Goal: Task Accomplishment & Management: Manage account settings

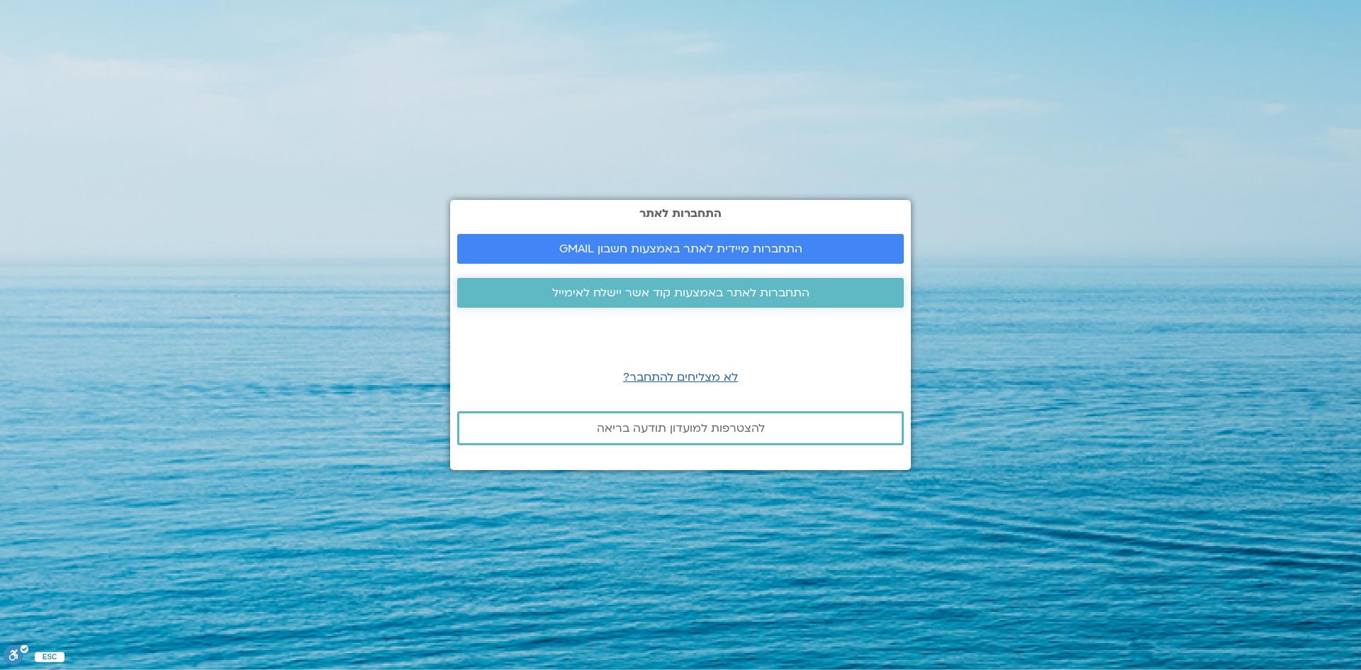
click at [662, 291] on span "התחברות לאתר באמצעות קוד אשר יישלח לאימייל" at bounding box center [680, 292] width 257 height 13
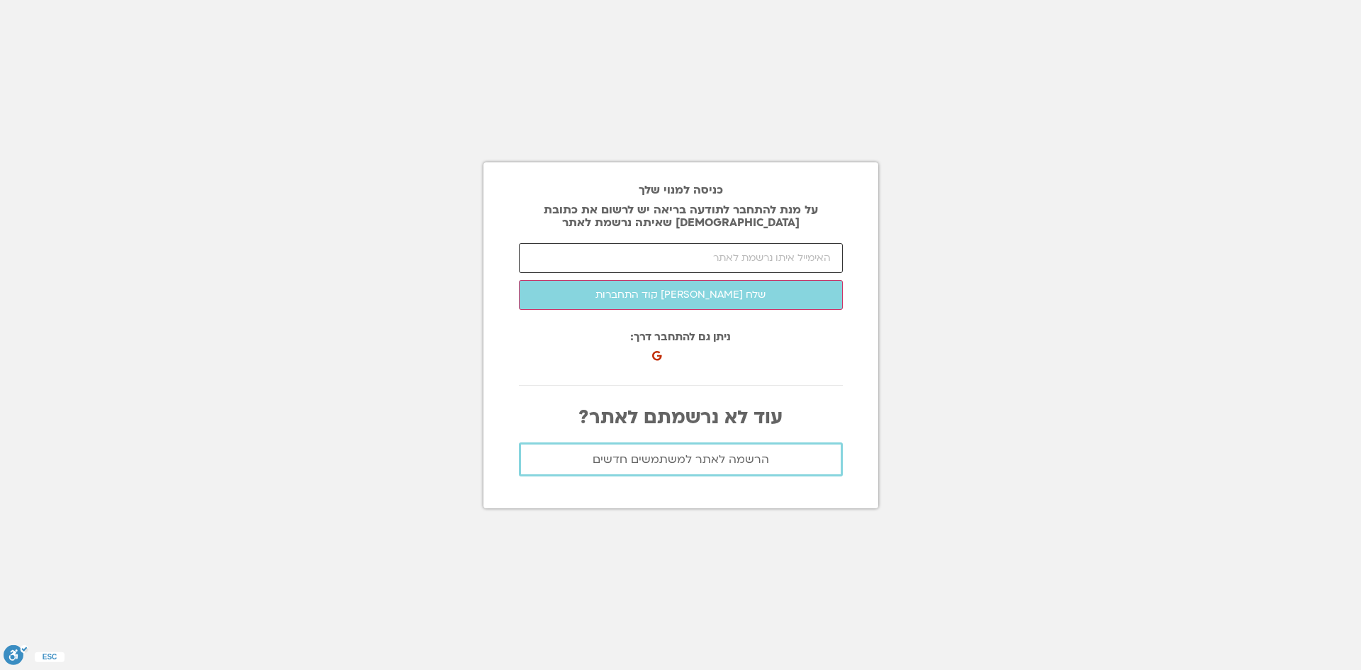
click at [702, 259] on input "email" at bounding box center [681, 258] width 324 height 30
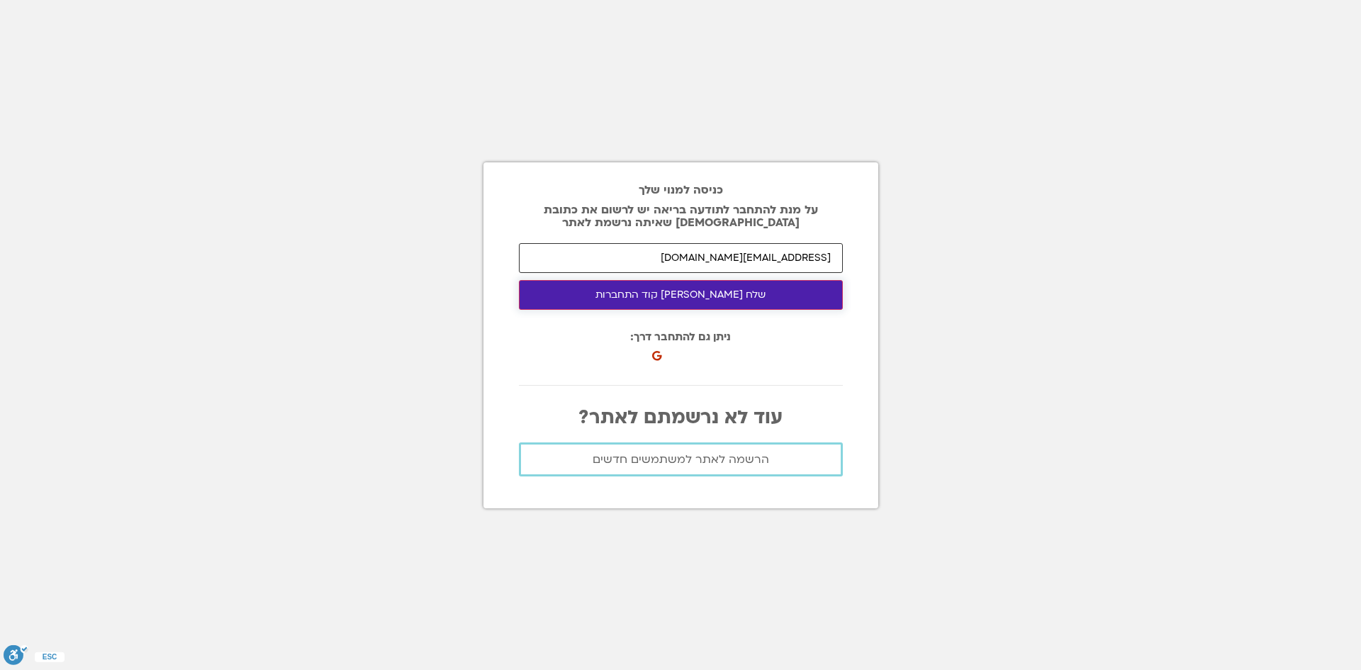
type input "[EMAIL_ADDRESS][DOMAIN_NAME]"
click at [725, 300] on button "שלח לי קוד התחברות" at bounding box center [681, 295] width 324 height 30
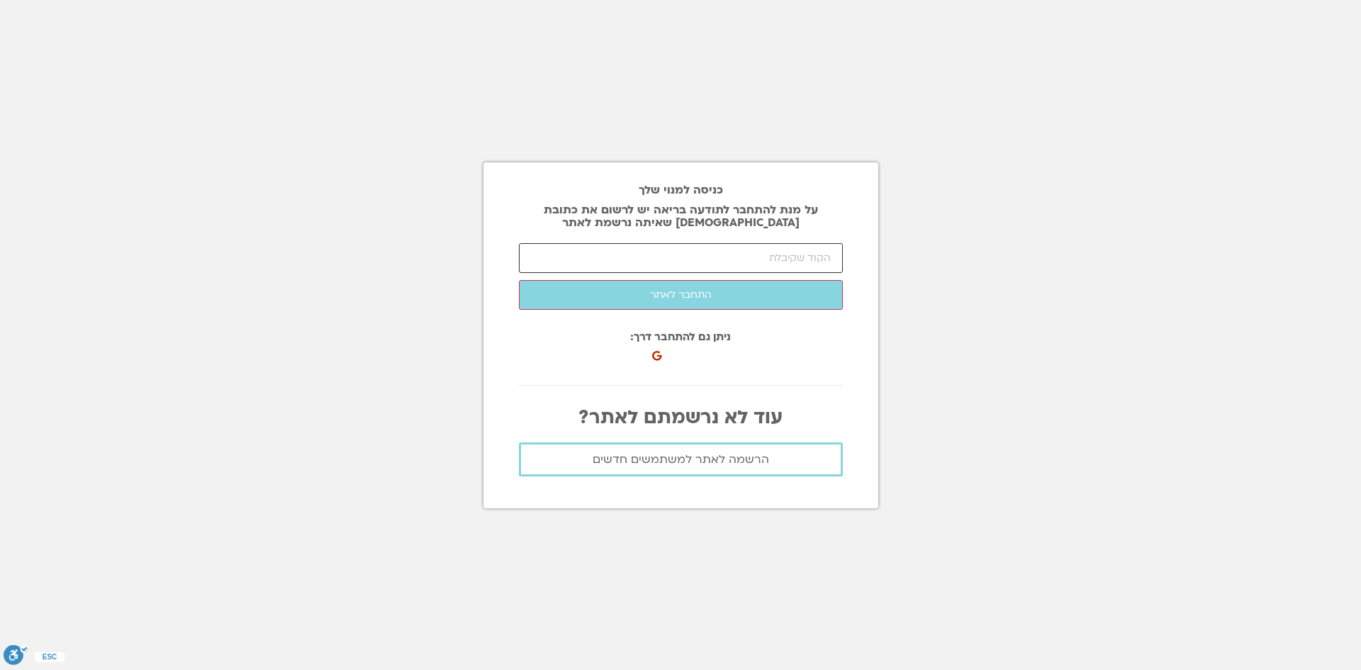
click at [666, 249] on input "number" at bounding box center [681, 258] width 324 height 30
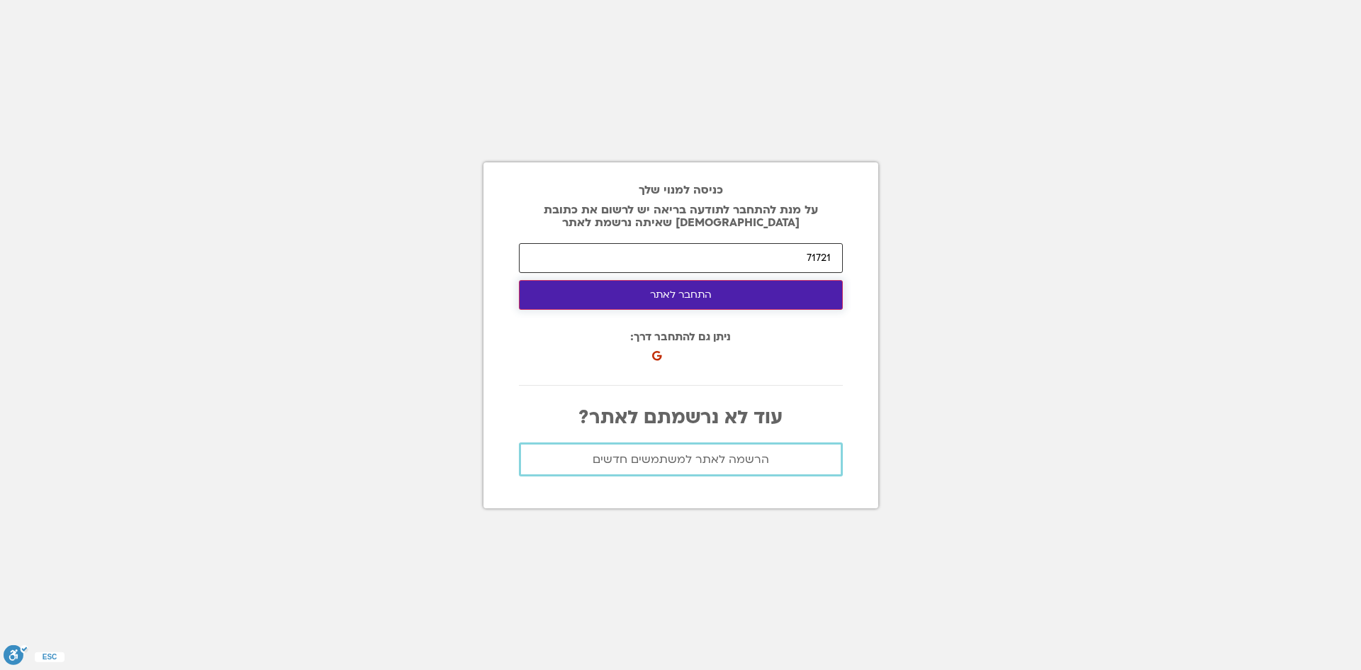
type input "71721"
click at [690, 302] on button "התחבר לאתר" at bounding box center [681, 295] width 324 height 30
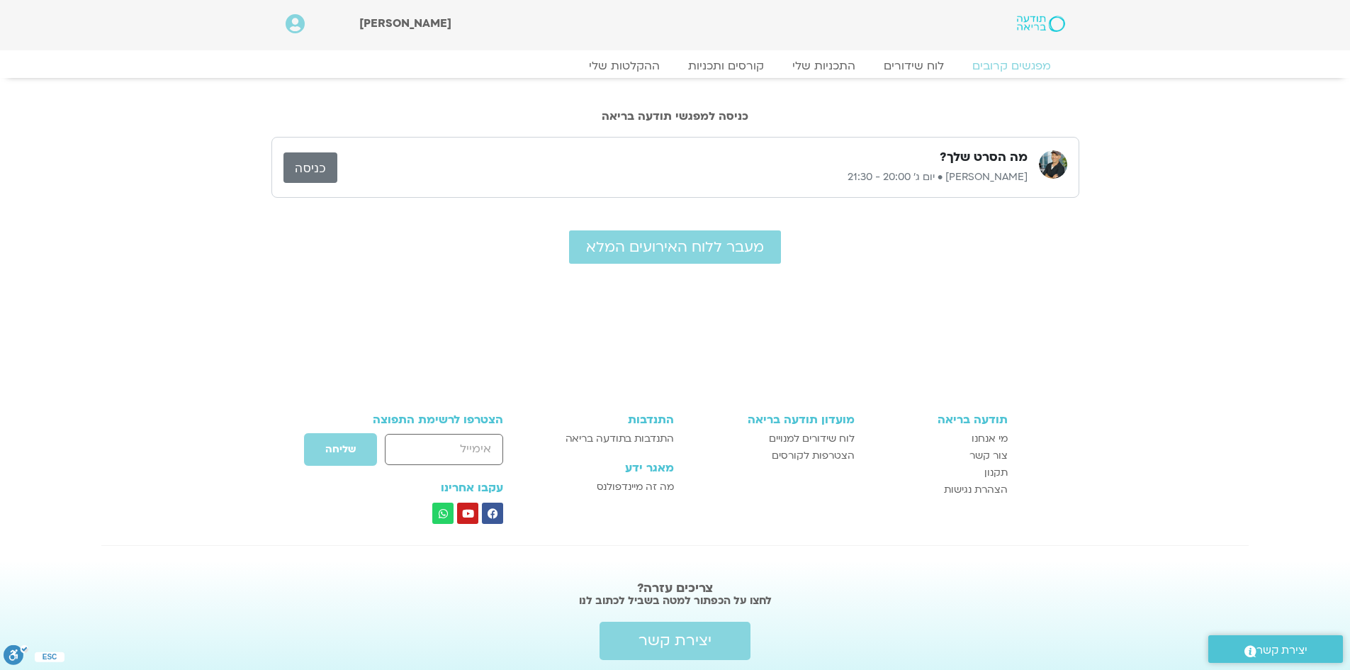
click at [318, 172] on link "כניסה" at bounding box center [311, 167] width 54 height 30
